Goal: Answer question/provide support: Share knowledge or assist other users

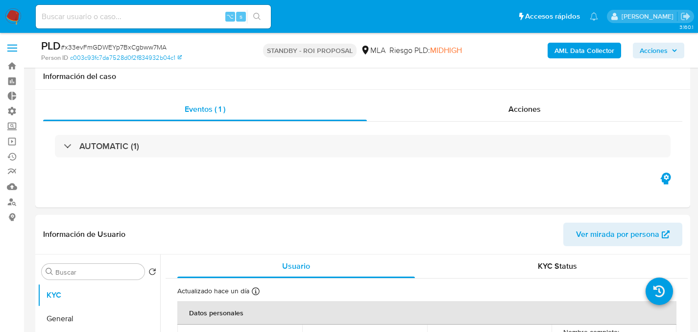
select select "10"
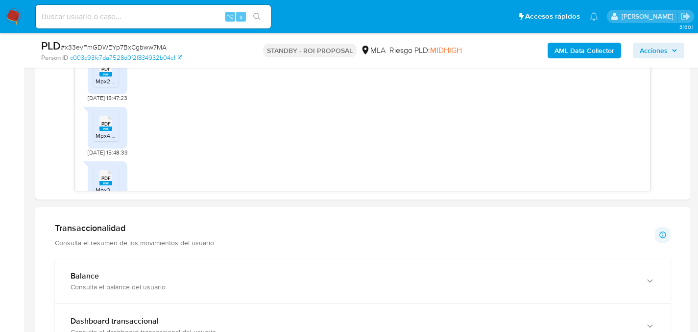
scroll to position [195, 0]
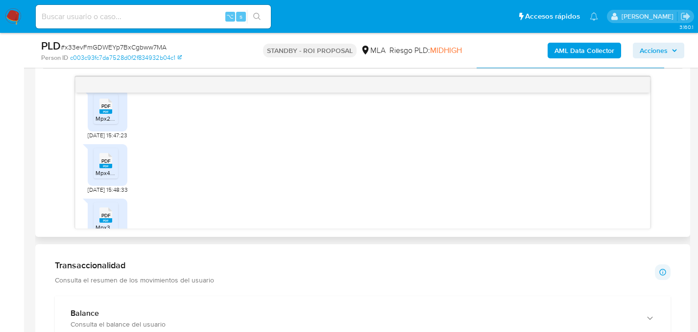
scroll to position [418, 0]
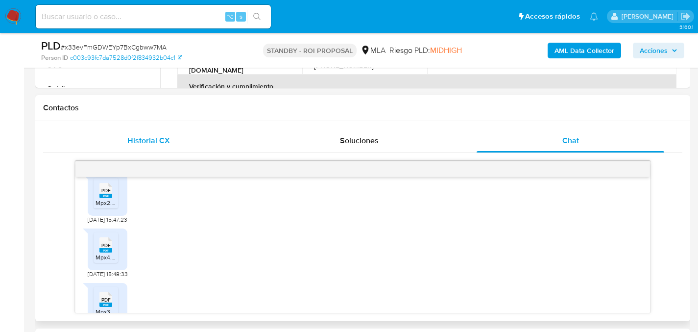
click at [144, 135] on span "Historial CX" at bounding box center [148, 140] width 43 height 11
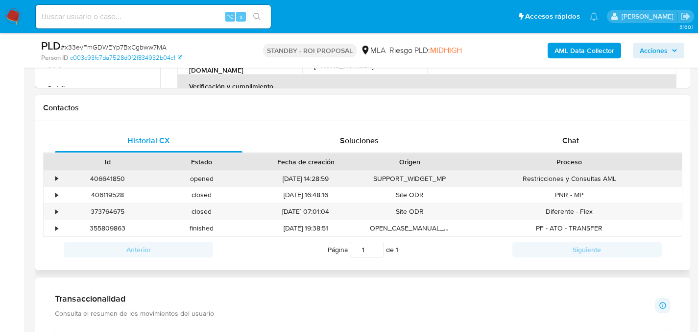
click at [111, 177] on div "406641850" at bounding box center [108, 179] width 94 height 16
copy div "406641850"
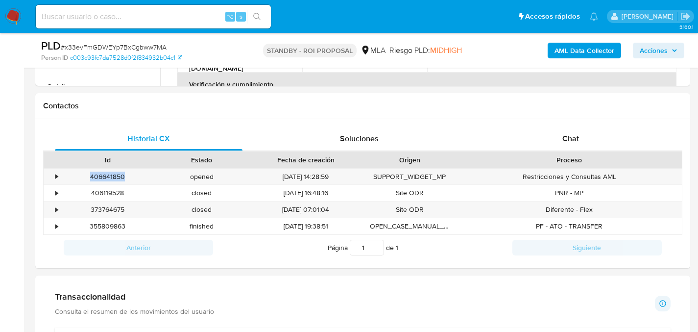
scroll to position [404, 0]
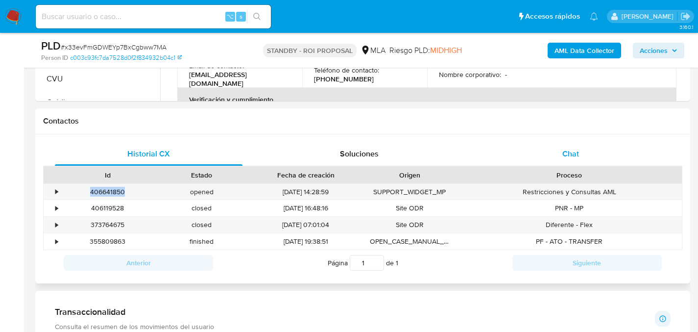
click at [545, 149] on div "Chat" at bounding box center [571, 154] width 188 height 24
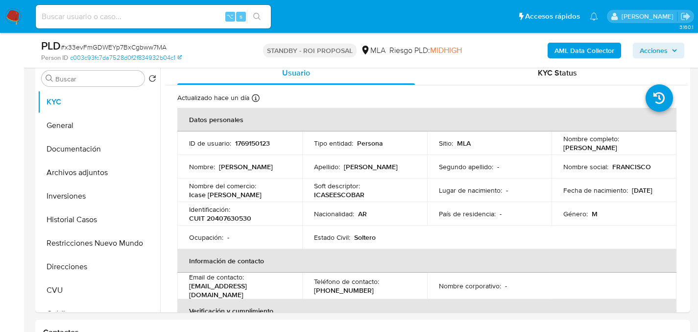
scroll to position [179, 0]
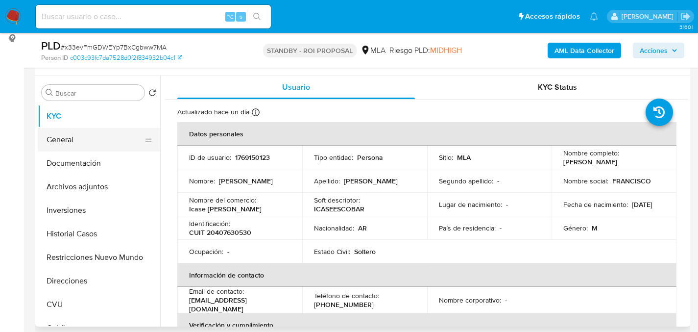
click at [70, 147] on button "General" at bounding box center [95, 140] width 115 height 24
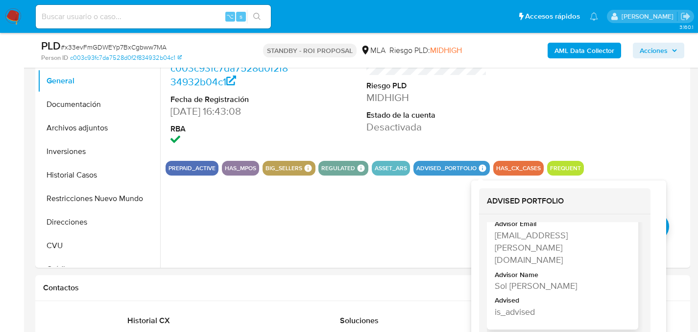
scroll to position [40, 0]
click at [494, 246] on div "Advisor Email [EMAIL_ADDRESS][PERSON_NAME][DOMAIN_NAME] Advisor Name Sol [PERSO…" at bounding box center [562, 270] width 151 height 118
click at [496, 244] on div "[EMAIL_ADDRESS][PERSON_NAME][DOMAIN_NAME]" at bounding box center [562, 247] width 134 height 37
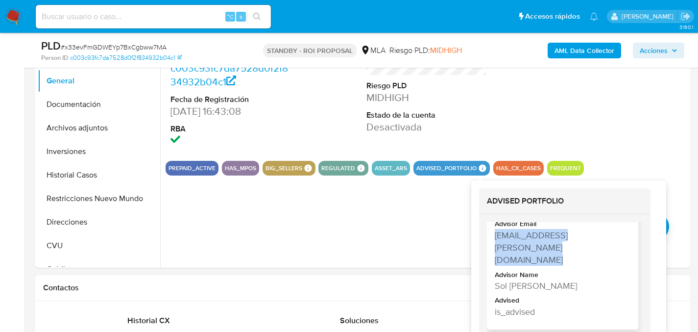
click at [496, 244] on div "[EMAIL_ADDRESS][PERSON_NAME][DOMAIN_NAME]" at bounding box center [562, 247] width 134 height 37
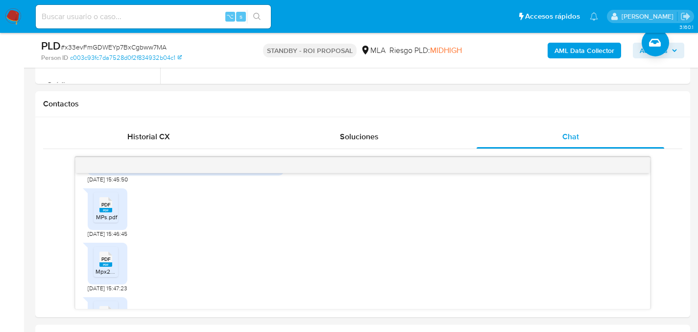
scroll to position [1164, 0]
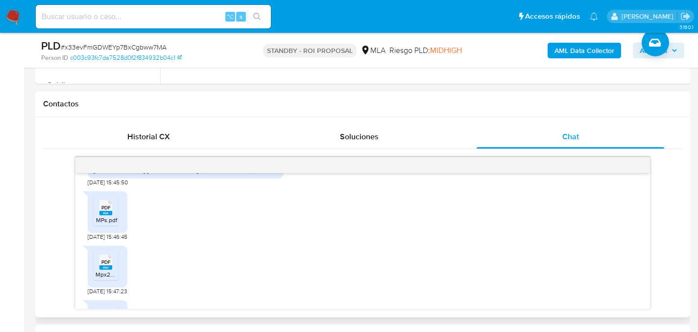
drag, startPoint x: 98, startPoint y: 186, endPoint x: 188, endPoint y: 199, distance: 91.2
click at [188, 174] on div "1. Uso de actividad comercial, detalle y datos informados en [PERSON_NAME] de C…" at bounding box center [186, 147] width 184 height 53
drag, startPoint x: 93, startPoint y: 206, endPoint x: 225, endPoint y: 205, distance: 132.8
click at [225, 178] on div "1. Uso de actividad comercial, detalle y datos informados en [PERSON_NAME] de C…" at bounding box center [186, 147] width 196 height 61
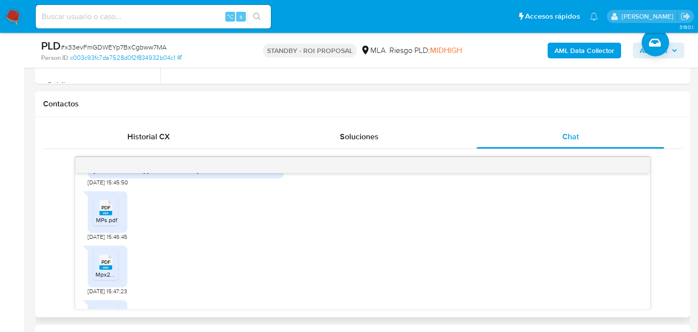
click at [225, 174] on div "1. Uso de actividad comercial, detalle y datos informados en [PERSON_NAME] de C…" at bounding box center [186, 147] width 184 height 53
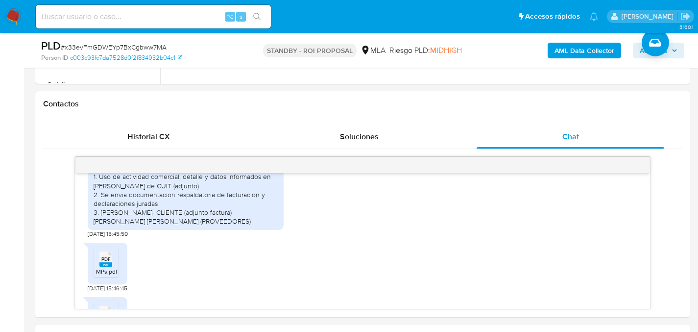
scroll to position [1113, 0]
